Goal: Information Seeking & Learning: Learn about a topic

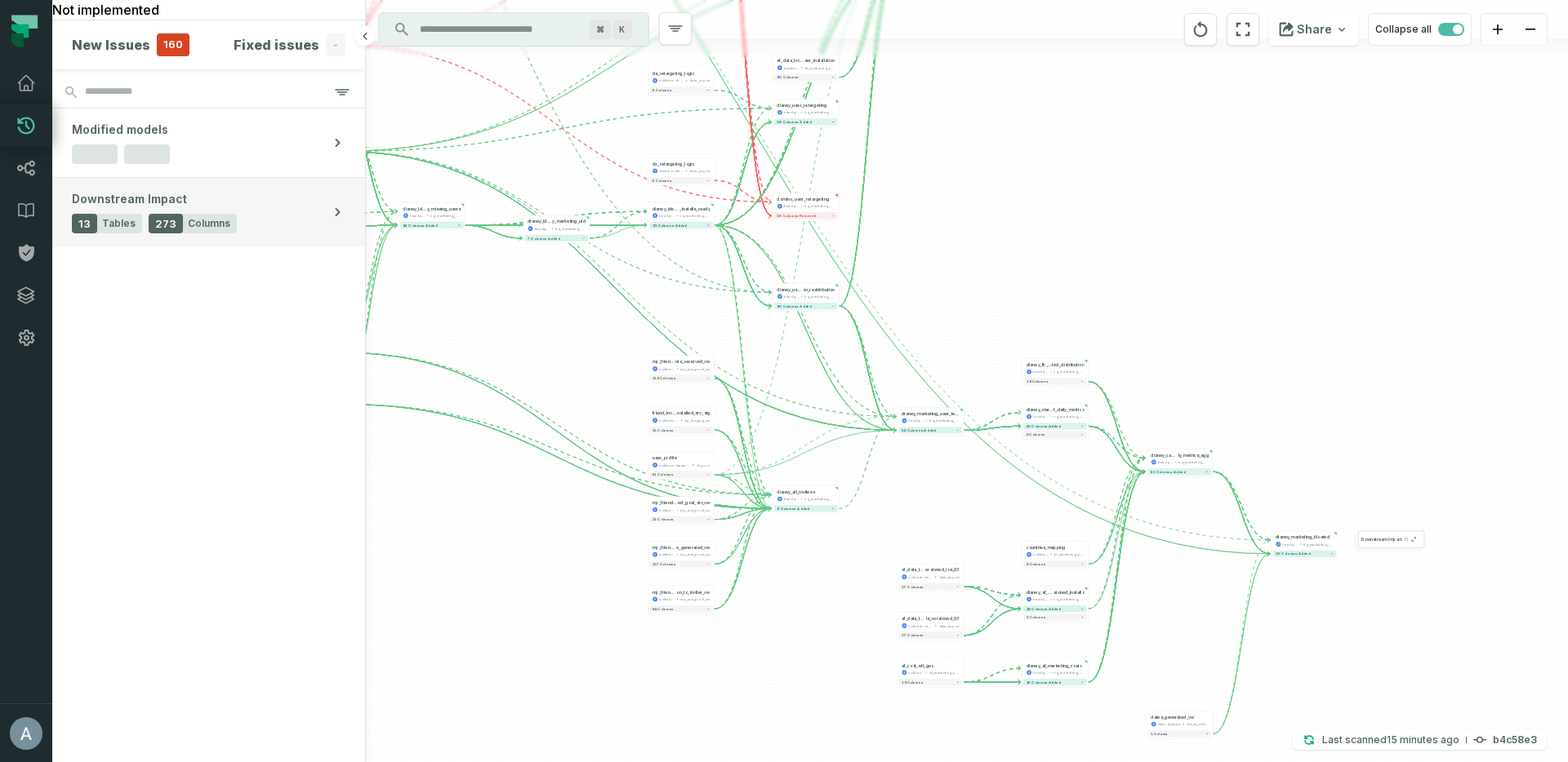
click at [310, 226] on button "Downstream Impact 13 Tables 273 Columns" at bounding box center [208, 212] width 313 height 68
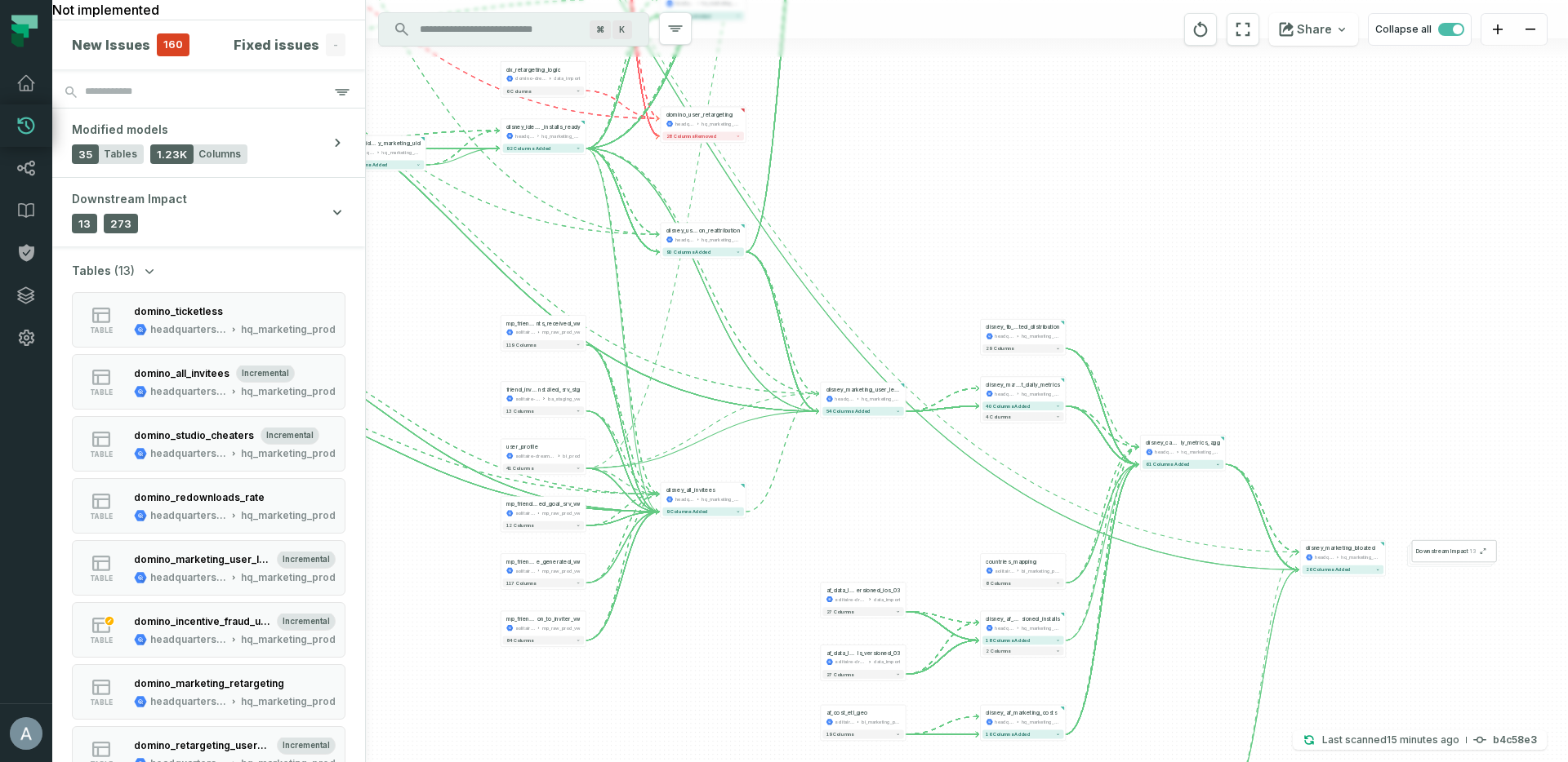
drag, startPoint x: 676, startPoint y: 392, endPoint x: 1134, endPoint y: 658, distance: 529.6
click at [1134, 658] on div "+ cashout_daily _metrics_cohort headquarters-440714 hq_bi_prod + 1 column added…" at bounding box center [967, 381] width 1202 height 762
drag, startPoint x: 830, startPoint y: 308, endPoint x: 1163, endPoint y: 511, distance: 390.0
click at [1168, 522] on div "+ cashout_daily _metrics_cohort headquarters-440714 hq_bi_prod + 1 column added…" at bounding box center [967, 381] width 1202 height 762
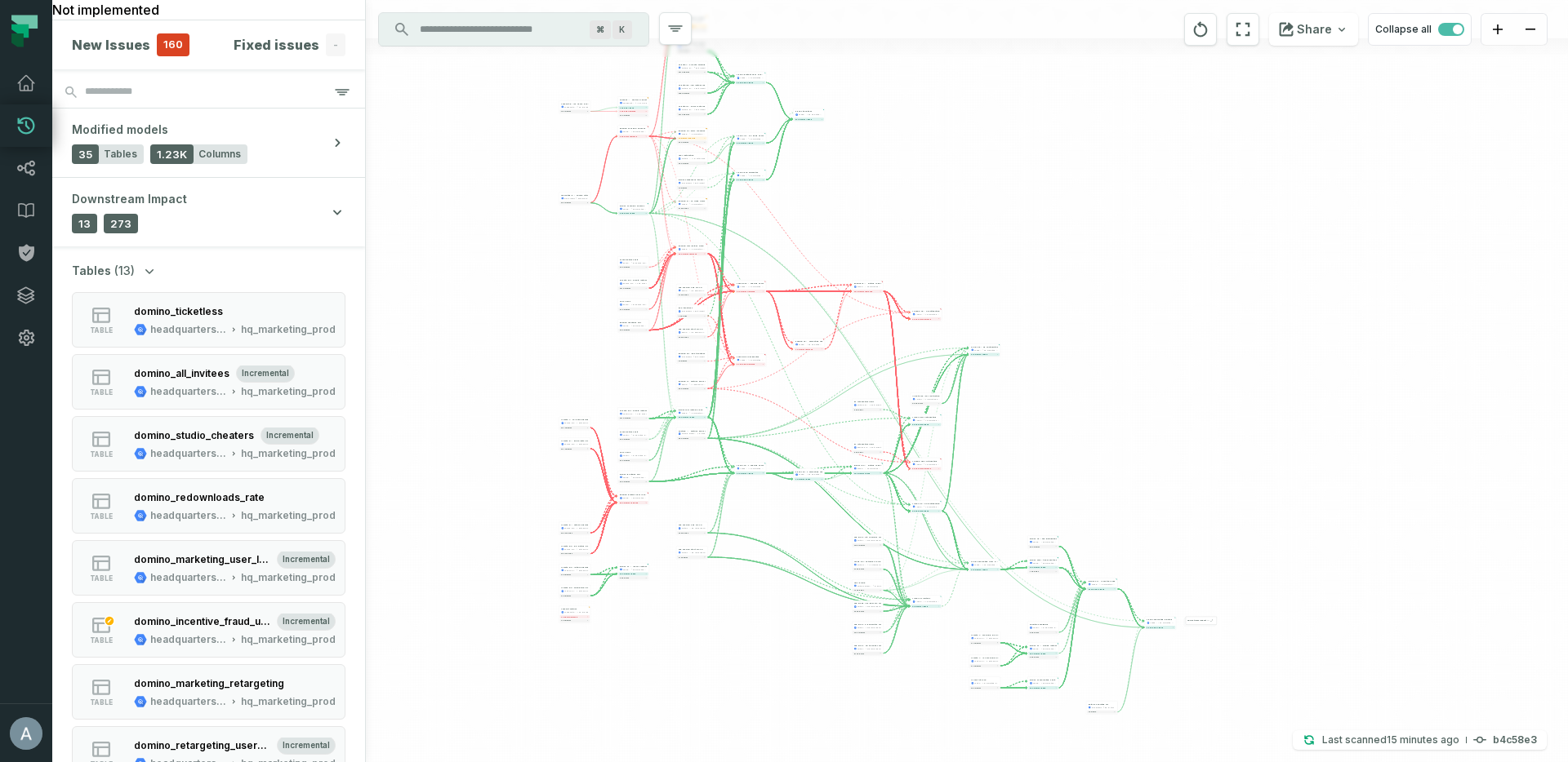
drag, startPoint x: 639, startPoint y: 207, endPoint x: 809, endPoint y: 461, distance: 305.6
click at [826, 487] on div "+ cashout_daily _metrics_cohort headquarters-440714 hq_bi_prod + 1 column added…" at bounding box center [967, 381] width 1202 height 762
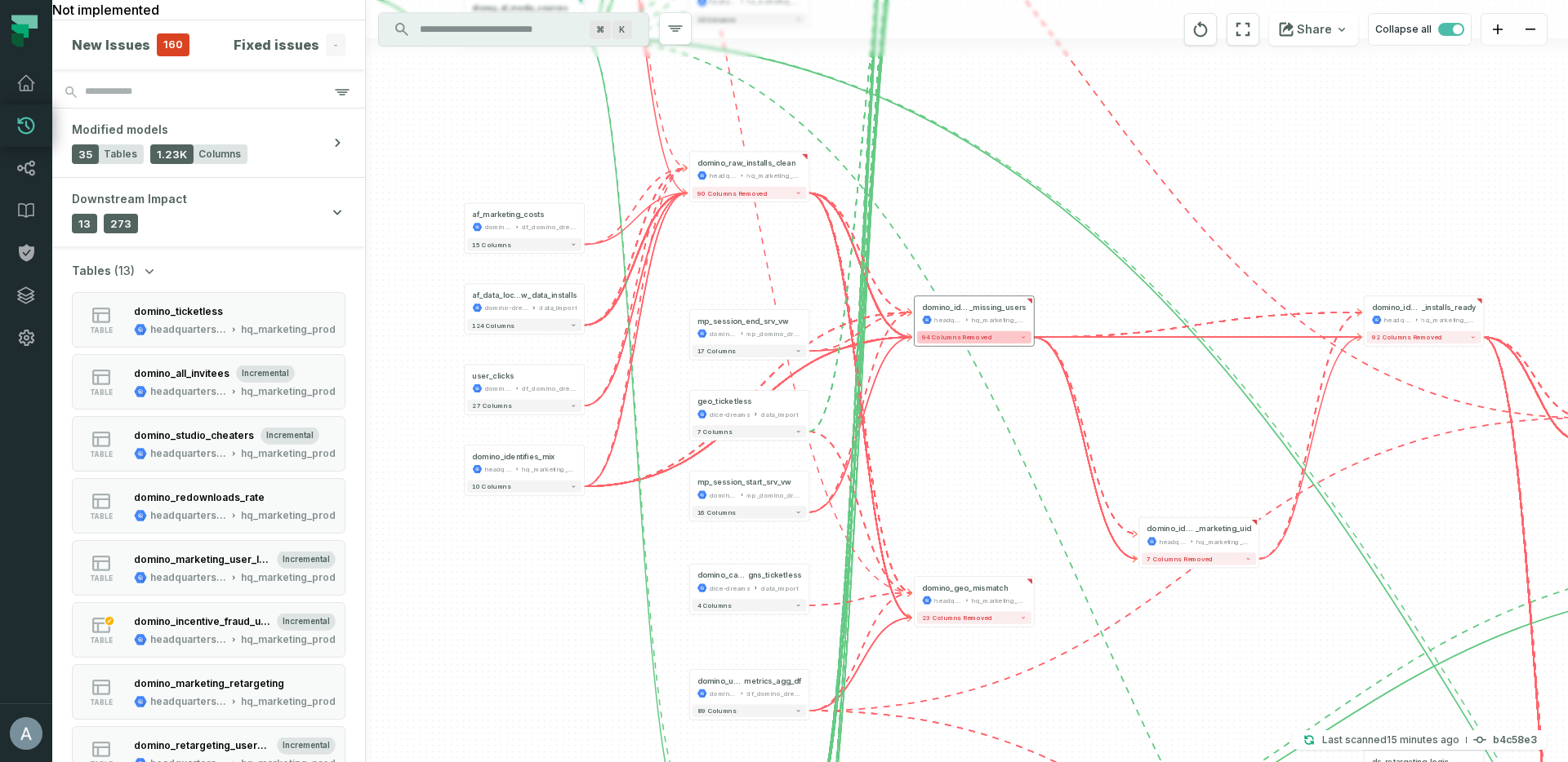
click at [982, 334] on span "94 columns removed" at bounding box center [957, 337] width 70 height 7
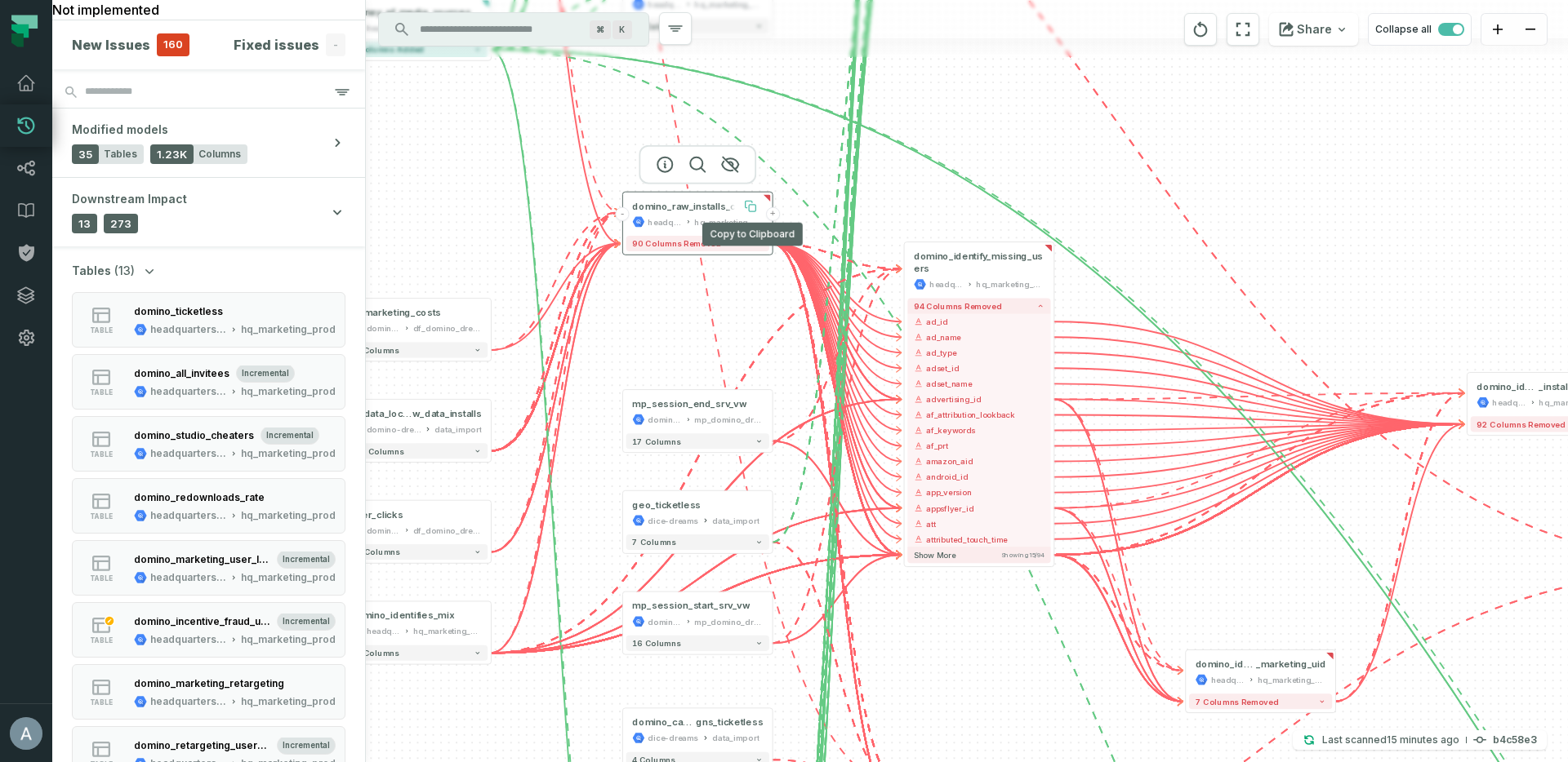
click at [751, 205] on icon at bounding box center [752, 208] width 7 height 7
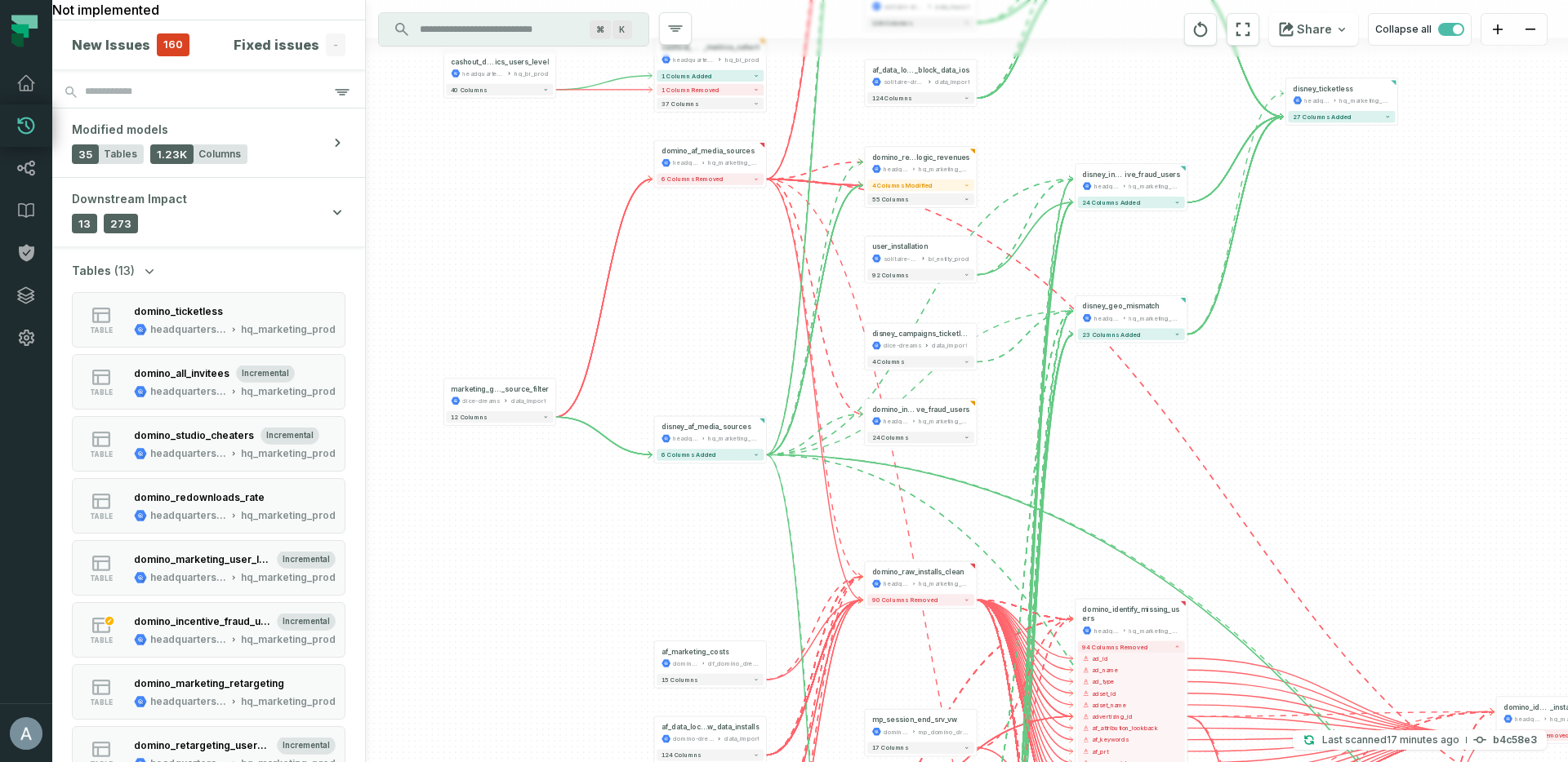
drag, startPoint x: 562, startPoint y: 162, endPoint x: 782, endPoint y: 654, distance: 538.9
click at [782, 655] on div "+ cashout_daily _metrics_cohort headquarters-440714 hq_bi_prod + 1 column added…" at bounding box center [967, 381] width 1202 height 762
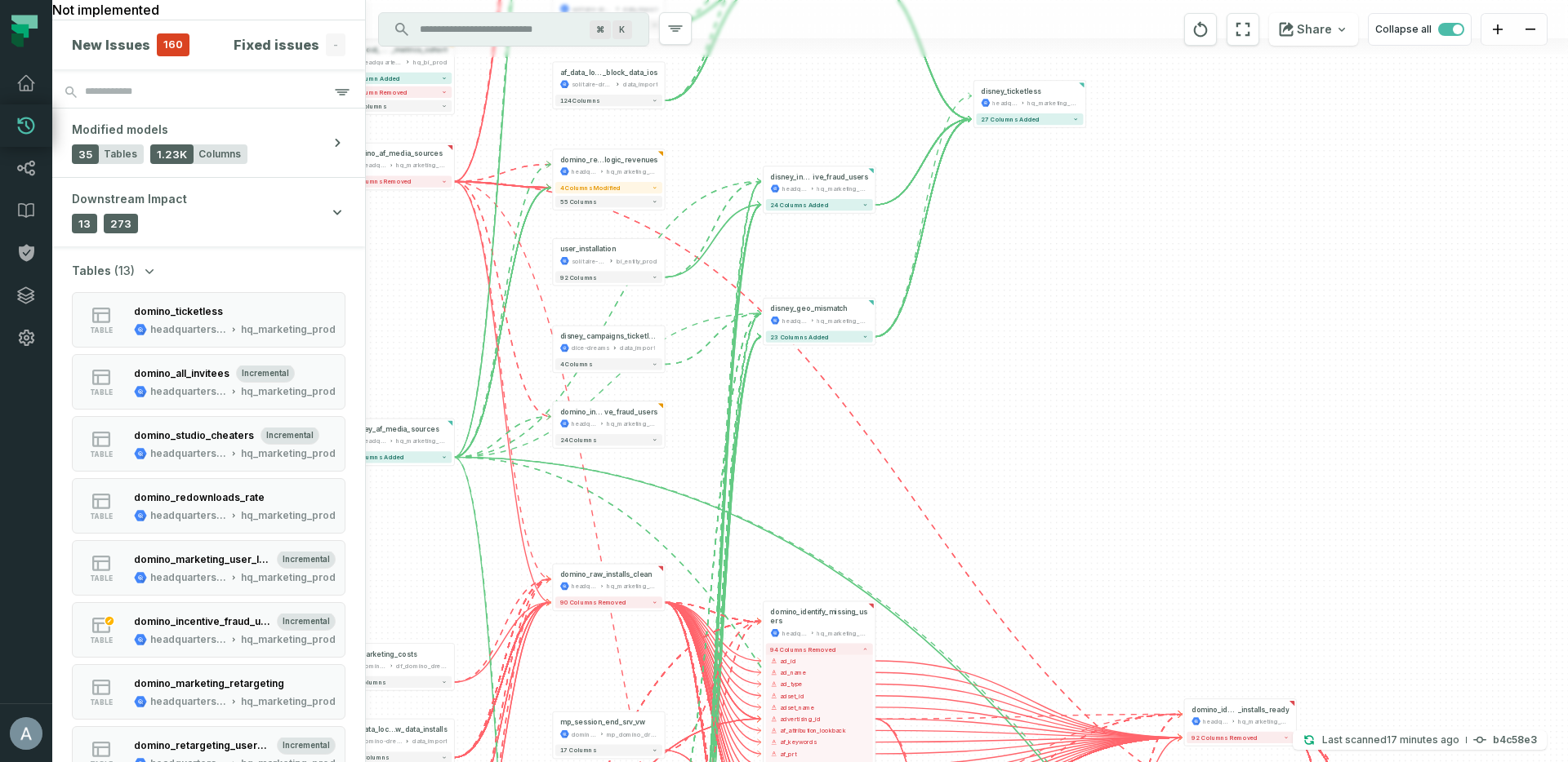
drag, startPoint x: 1039, startPoint y: 241, endPoint x: 760, endPoint y: 107, distance: 309.5
click at [760, 107] on div "+ cashout_daily _metrics_cohort headquarters-440714 hq_bi_prod + 1 column added…" at bounding box center [967, 381] width 1202 height 762
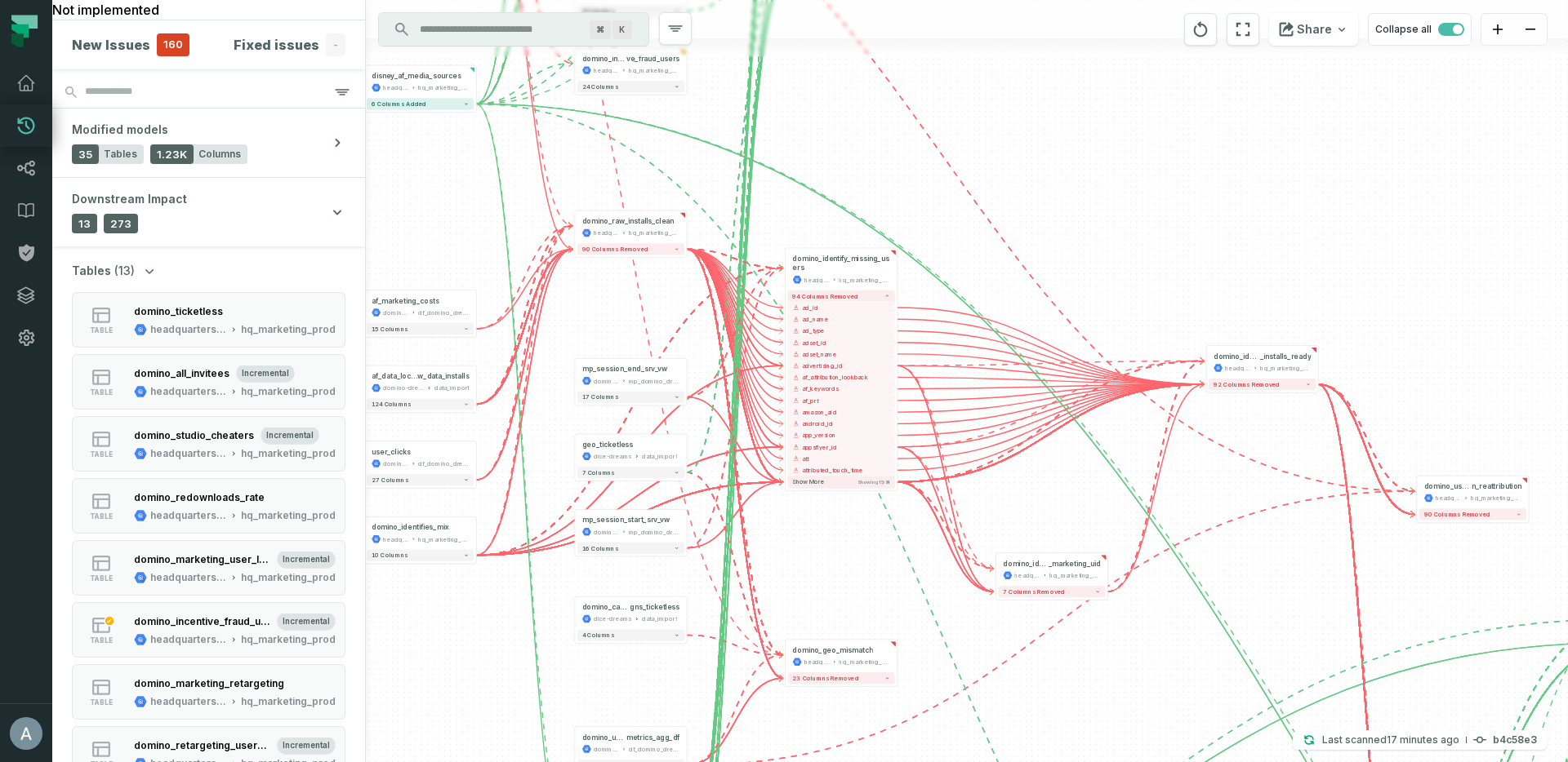
drag, startPoint x: 775, startPoint y: 508, endPoint x: 790, endPoint y: 171, distance: 337.3
click at [790, 171] on div "+ cashout_daily _metrics_cohort headquarters-440714 hq_bi_prod + 1 column added…" at bounding box center [967, 381] width 1202 height 762
click at [884, 266] on icon at bounding box center [882, 264] width 5 height 5
